Goal: Task Accomplishment & Management: Manage account settings

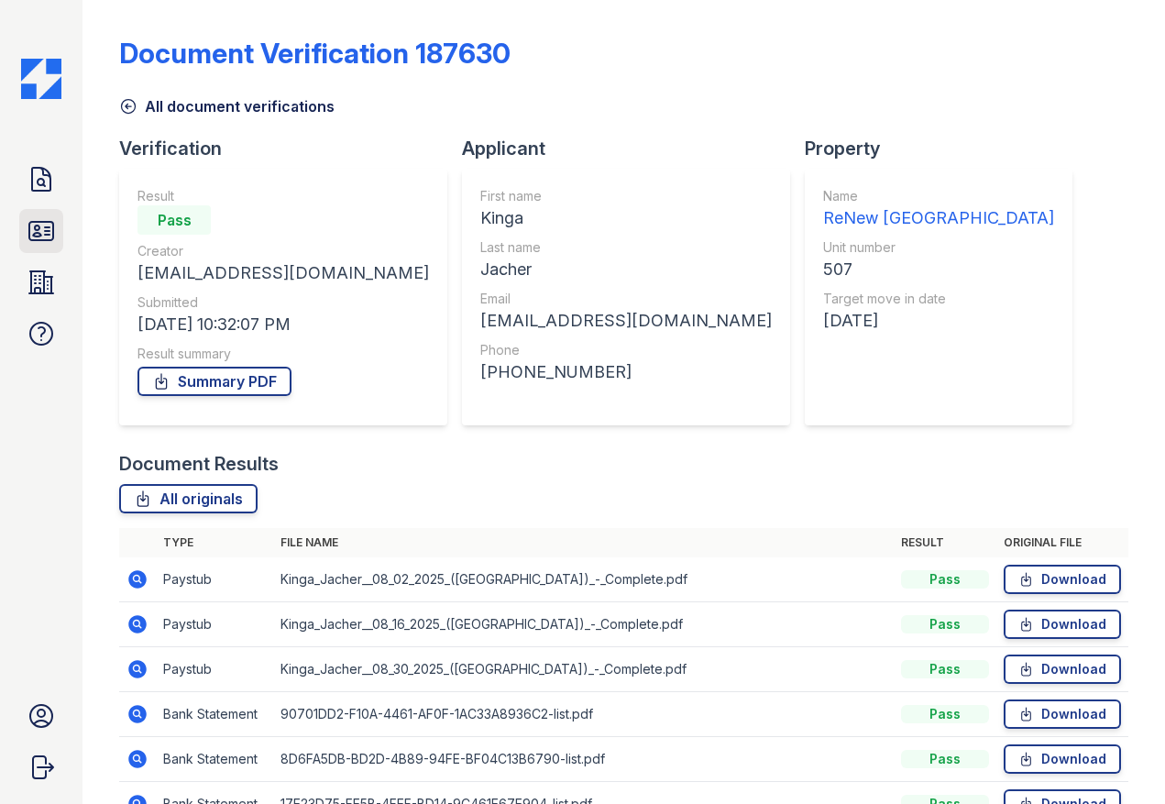
drag, startPoint x: 0, startPoint y: 0, endPoint x: 39, endPoint y: 218, distance: 221.6
click at [39, 218] on icon at bounding box center [41, 230] width 29 height 29
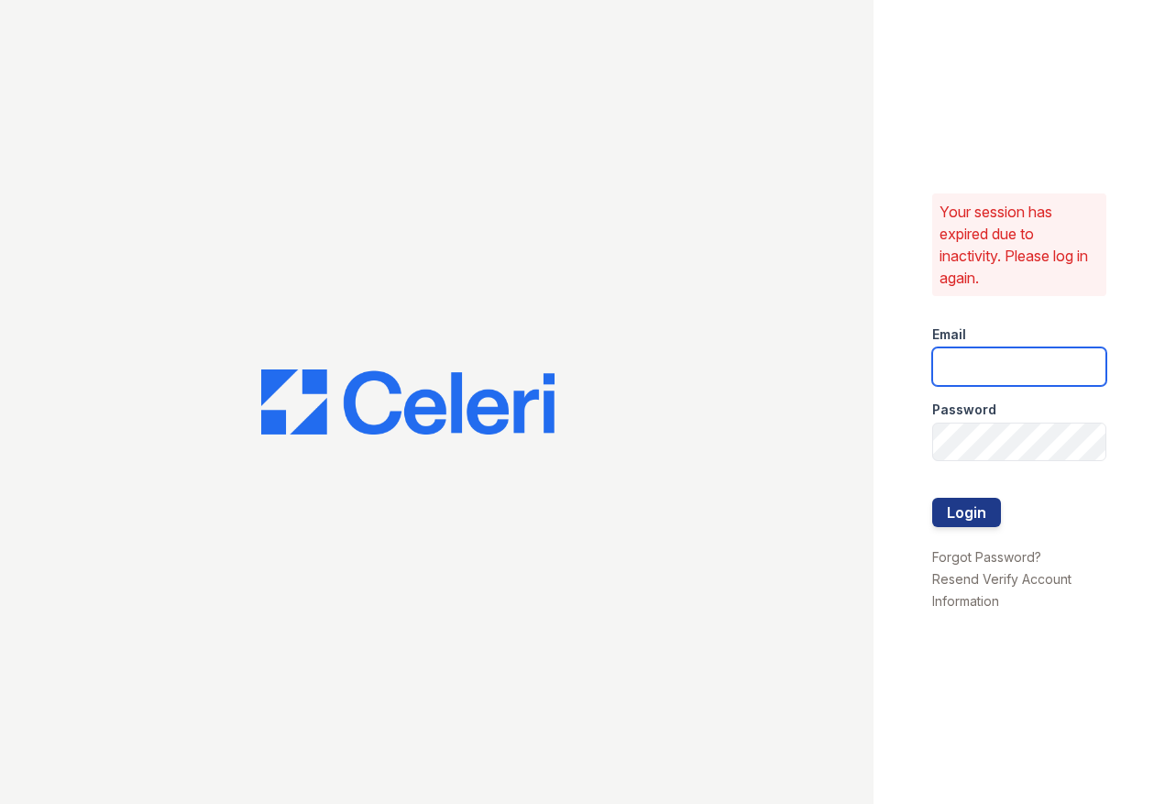
click at [983, 371] on input "email" at bounding box center [1019, 366] width 174 height 38
type input "ssalazar@trinity-pm.com"
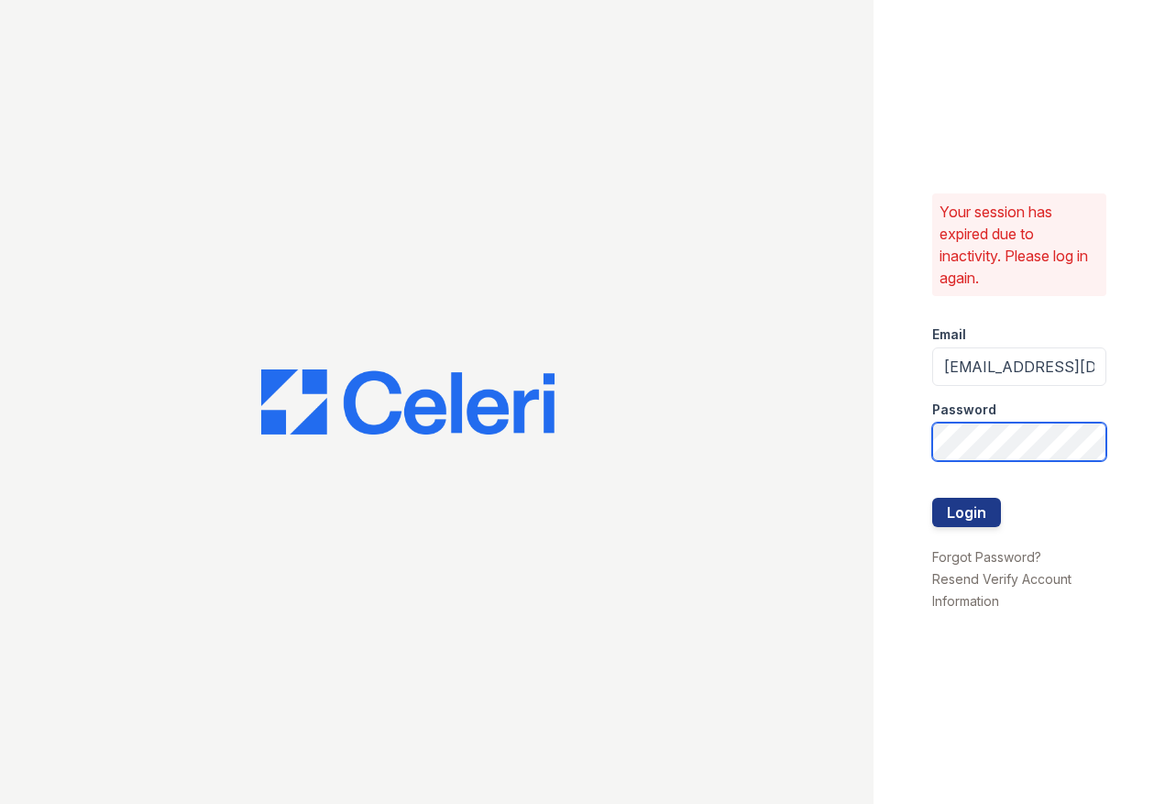
click at [932, 498] on button "Login" at bounding box center [966, 512] width 69 height 29
